Goal: Task Accomplishment & Management: Manage account settings

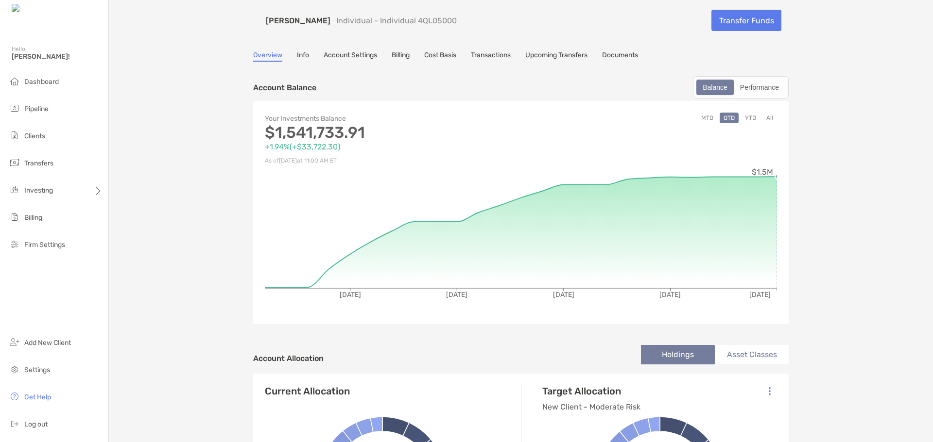
drag, startPoint x: 750, startPoint y: 193, endPoint x: 763, endPoint y: 196, distance: 12.9
click at [762, 88] on div "Performance" at bounding box center [759, 88] width 50 height 14
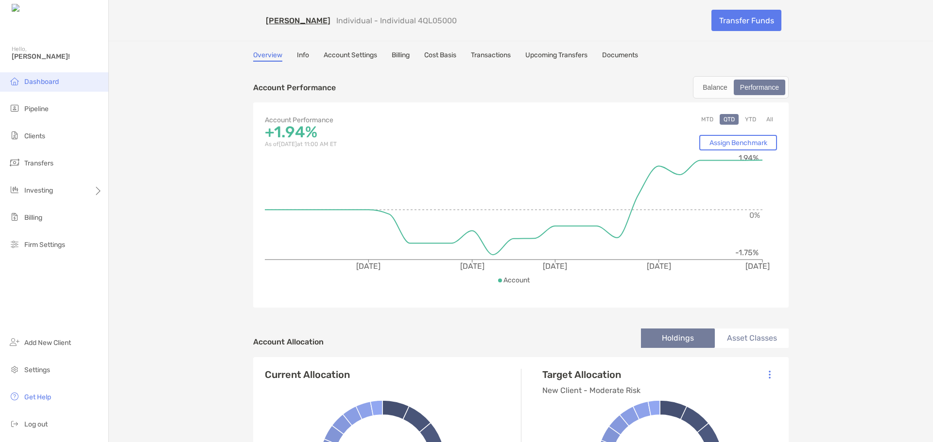
click at [47, 82] on span "Dashboard" at bounding box center [41, 82] width 34 height 8
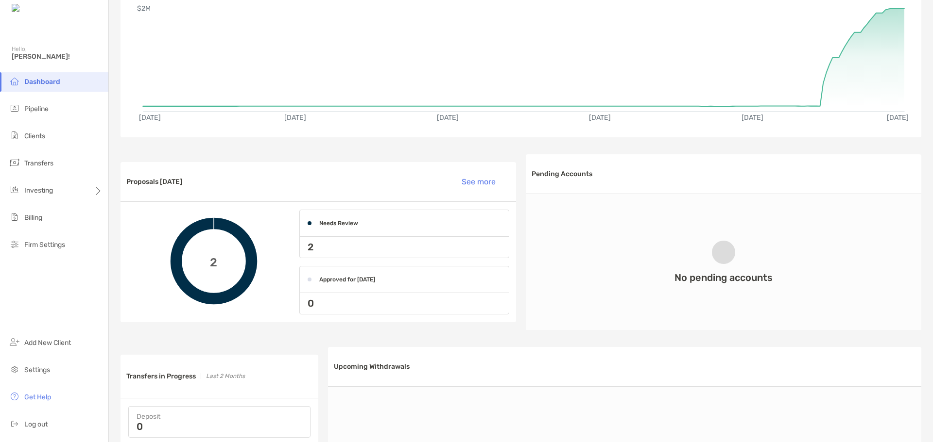
scroll to position [97, 0]
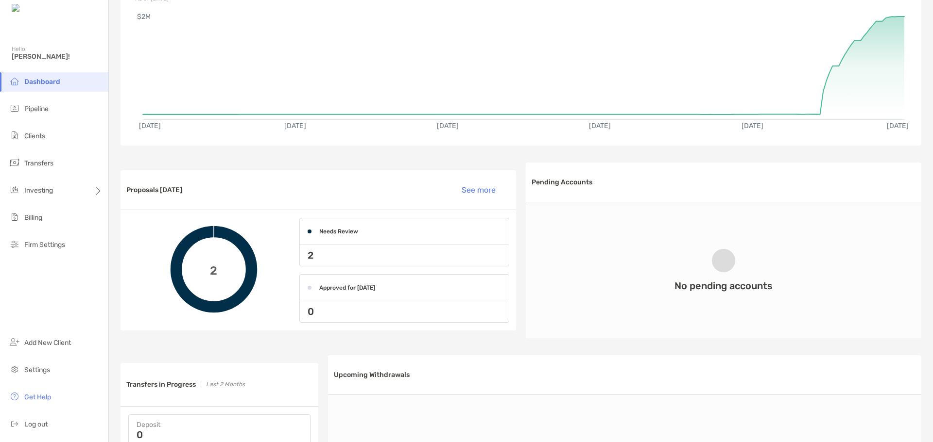
click at [339, 228] on h4 "Needs Review" at bounding box center [338, 231] width 39 height 7
click at [307, 255] on p "2" at bounding box center [310, 256] width 6 height 12
click at [328, 256] on div "2" at bounding box center [404, 255] width 209 height 21
click at [226, 261] on div "2" at bounding box center [213, 269] width 63 height 63
click at [210, 271] on span "2" at bounding box center [213, 270] width 7 height 14
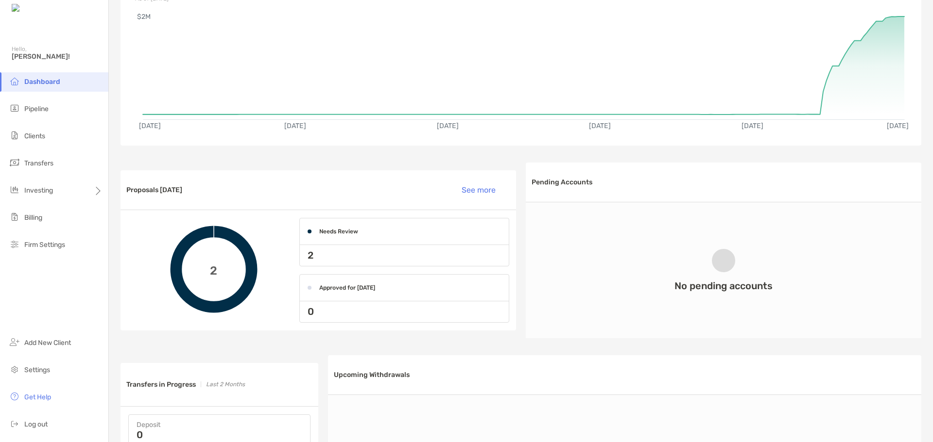
click at [165, 275] on icon at bounding box center [213, 269] width 97 height 97
click at [472, 281] on div "Approved for [DATE]" at bounding box center [404, 288] width 209 height 27
click at [427, 316] on div "0" at bounding box center [404, 312] width 209 height 21
drag, startPoint x: 316, startPoint y: 320, endPoint x: 280, endPoint y: 302, distance: 40.0
click at [315, 319] on div "0" at bounding box center [404, 312] width 209 height 21
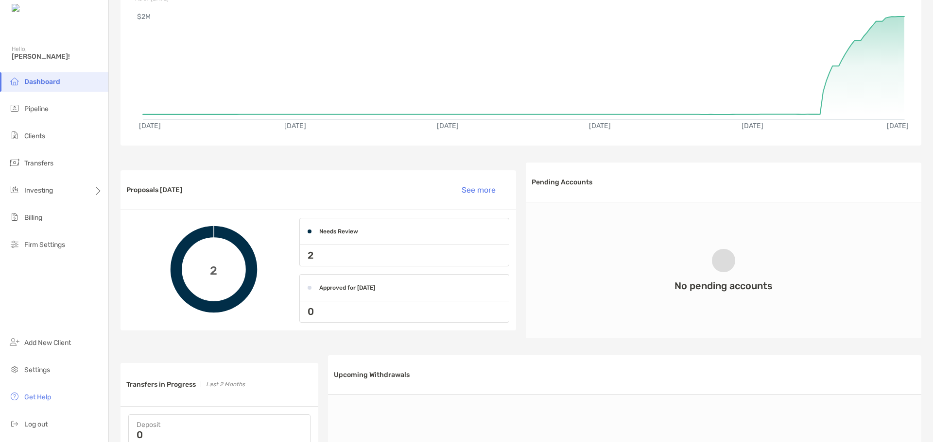
drag, startPoint x: 207, startPoint y: 269, endPoint x: 231, endPoint y: 264, distance: 23.8
click at [211, 267] on div "2" at bounding box center [213, 269] width 63 height 63
click at [468, 189] on button "See more" at bounding box center [482, 189] width 56 height 21
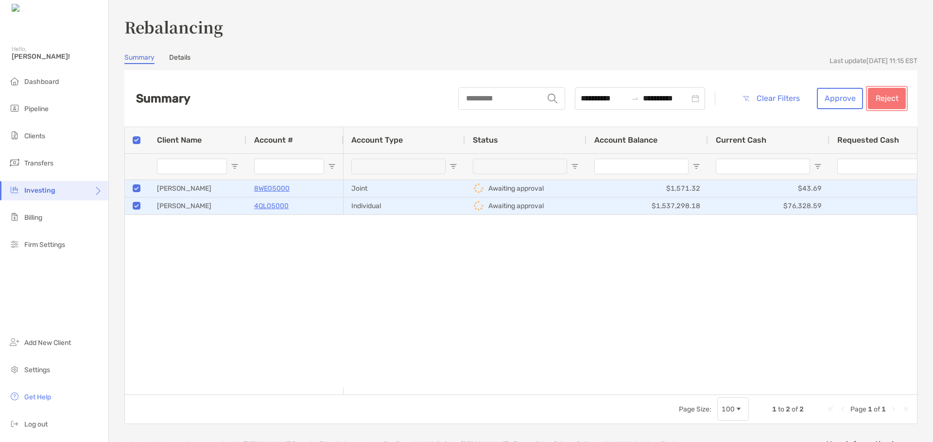
click at [876, 97] on button "Reject" at bounding box center [886, 98] width 38 height 21
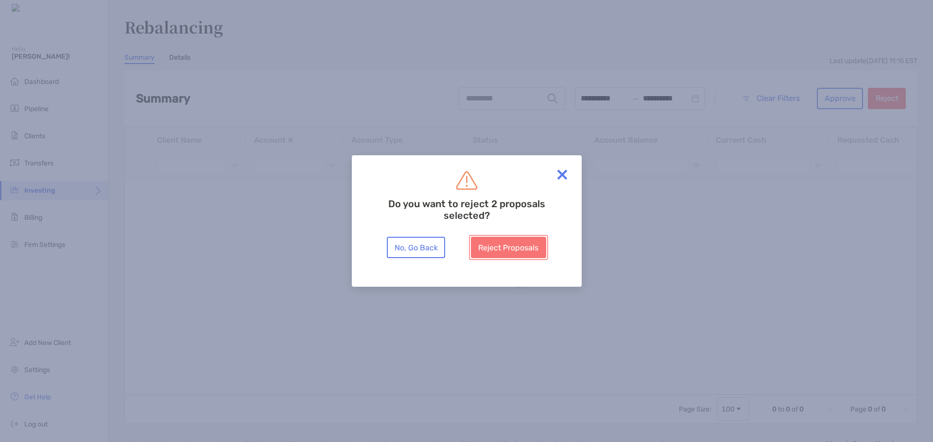
click at [503, 245] on button "Reject Proposals" at bounding box center [508, 247] width 75 height 21
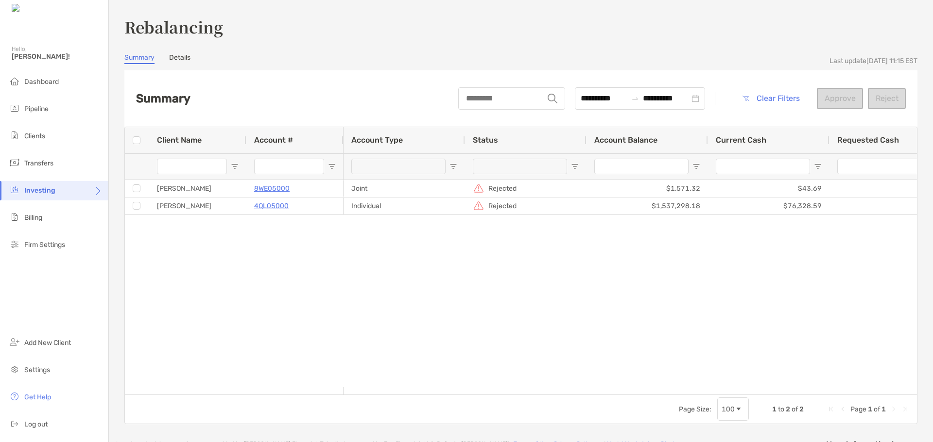
click at [188, 60] on link "Details" at bounding box center [179, 58] width 21 height 11
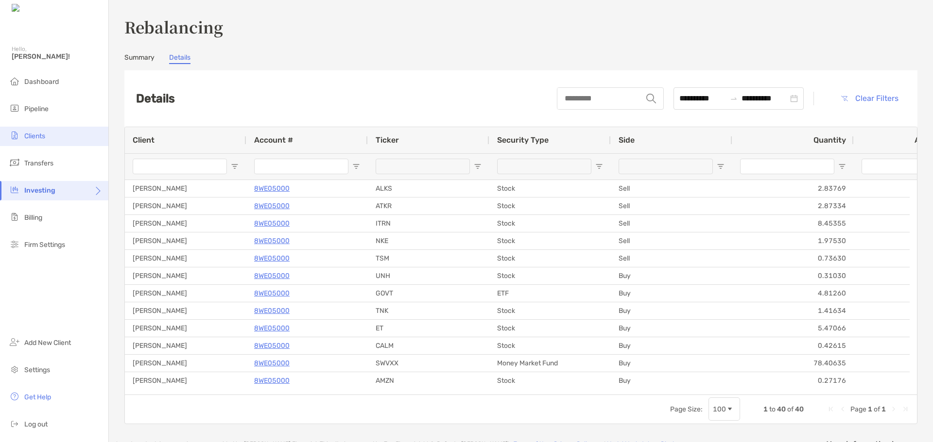
click at [36, 133] on span "Clients" at bounding box center [34, 136] width 21 height 8
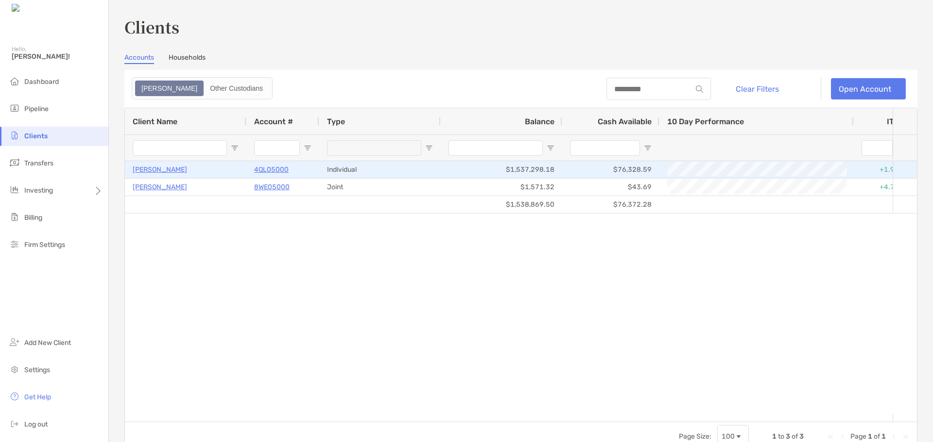
click at [263, 171] on p "4QL05000" at bounding box center [271, 170] width 34 height 12
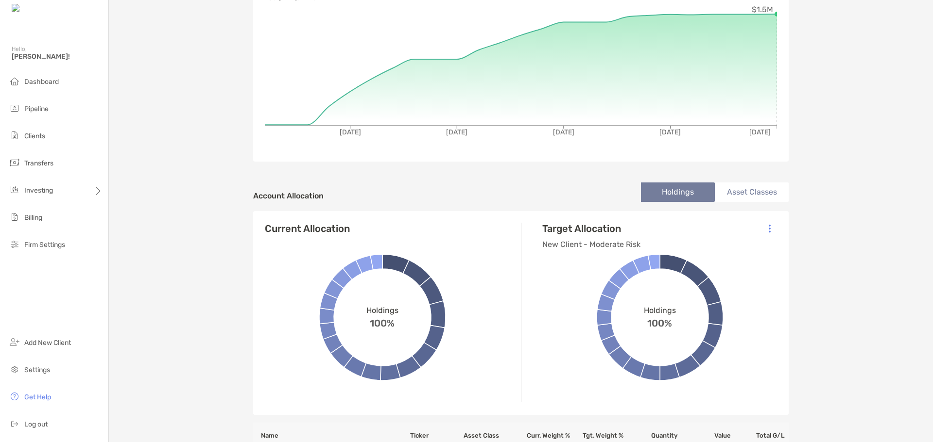
scroll to position [194, 0]
